Goal: Find specific page/section: Find specific page/section

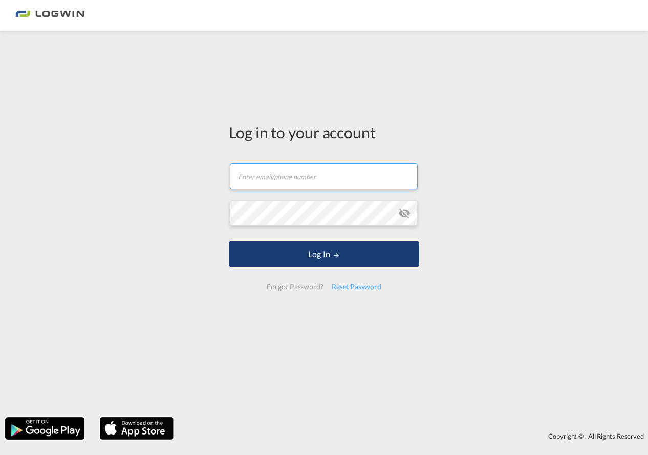
type input "[PERSON_NAME][EMAIL_ADDRESS][PERSON_NAME][DOMAIN_NAME]"
click at [286, 254] on button "Log In" at bounding box center [324, 254] width 191 height 26
